Goal: Information Seeking & Learning: Understand process/instructions

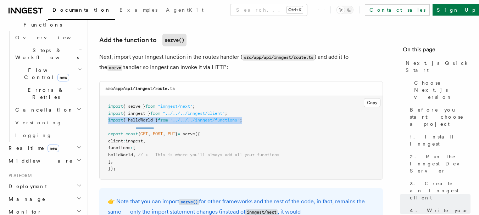
scroll to position [248, 0]
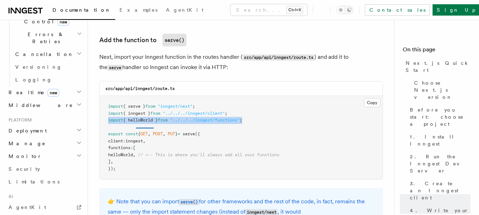
scroll to position [283, 0]
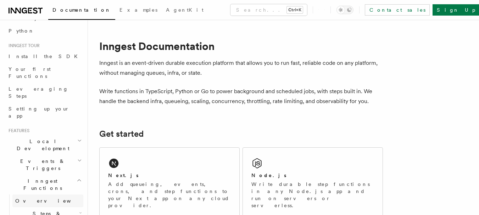
scroll to position [68, 0]
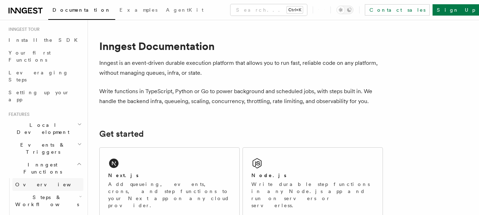
click at [56, 178] on link "Overview" at bounding box center [47, 184] width 71 height 13
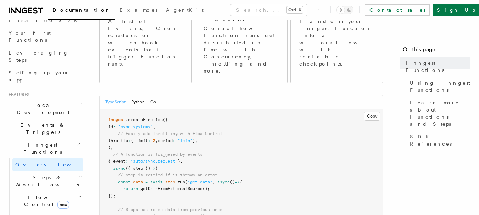
scroll to position [104, 0]
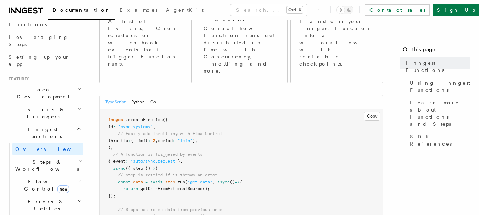
click at [78, 175] on h2 "Flow Control new" at bounding box center [47, 185] width 71 height 20
click at [78, 156] on h2 "Steps & Workflows" at bounding box center [47, 166] width 71 height 20
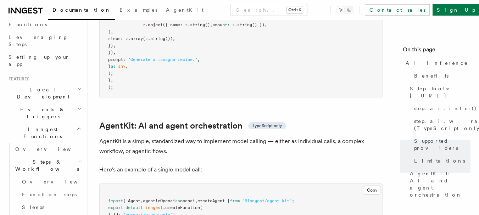
scroll to position [2013, 0]
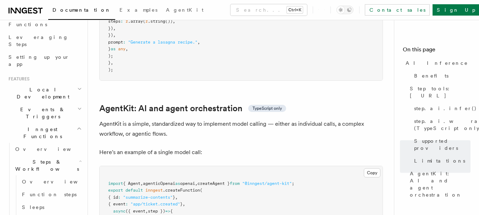
click at [116, 181] on span "import" at bounding box center [115, 183] width 15 height 5
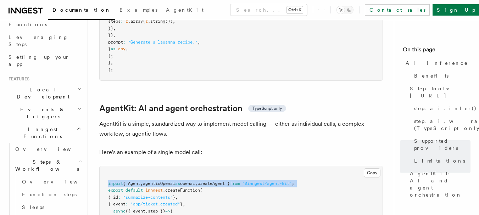
drag, startPoint x: 116, startPoint y: 147, endPoint x: 192, endPoint y: 147, distance: 76.5
click at [192, 181] on span "import { Agent , agenticOpenai as openai , createAgent } from "@inngest/agent-k…" at bounding box center [201, 183] width 186 height 5
copy code "import { Agent , agenticOpenai as openai , createAgent } from "@inngest/agent-k…"
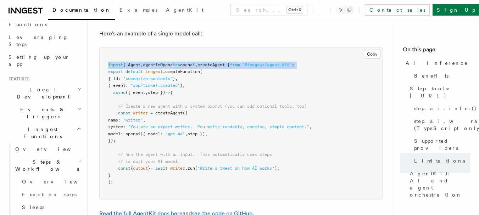
scroll to position [2119, 0]
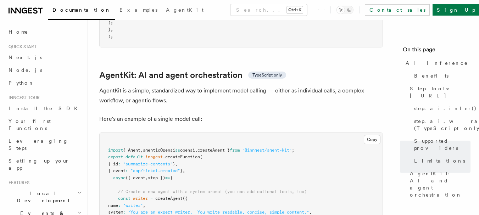
scroll to position [2082, 0]
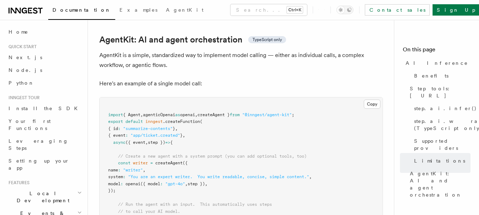
click at [126, 160] on span "const" at bounding box center [124, 162] width 12 height 5
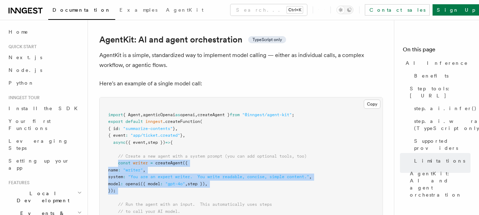
drag, startPoint x: 126, startPoint y: 130, endPoint x: 129, endPoint y: 156, distance: 26.4
click at [129, 156] on pre "import { Agent , agenticOpenai as openai , createAgent } from "@inngest/agent-k…" at bounding box center [241, 173] width 283 height 152
copy code "const writer = createAgent ({ name : "writer" , system : "You are an expert wri…"
click at [231, 159] on pre "import { Agent , agenticOpenai as openai , createAgent } from "@inngest/agent-k…" at bounding box center [241, 173] width 283 height 152
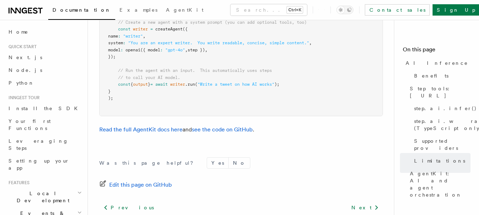
scroll to position [2242, 0]
